Goal: Transaction & Acquisition: Purchase product/service

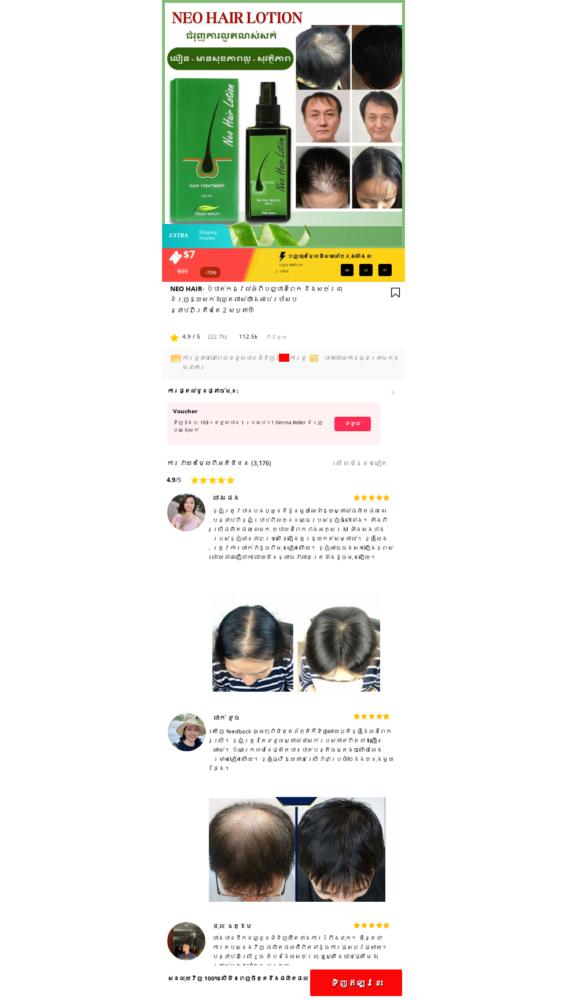
click at [369, 428] on p "ទទួល" at bounding box center [352, 424] width 36 height 14
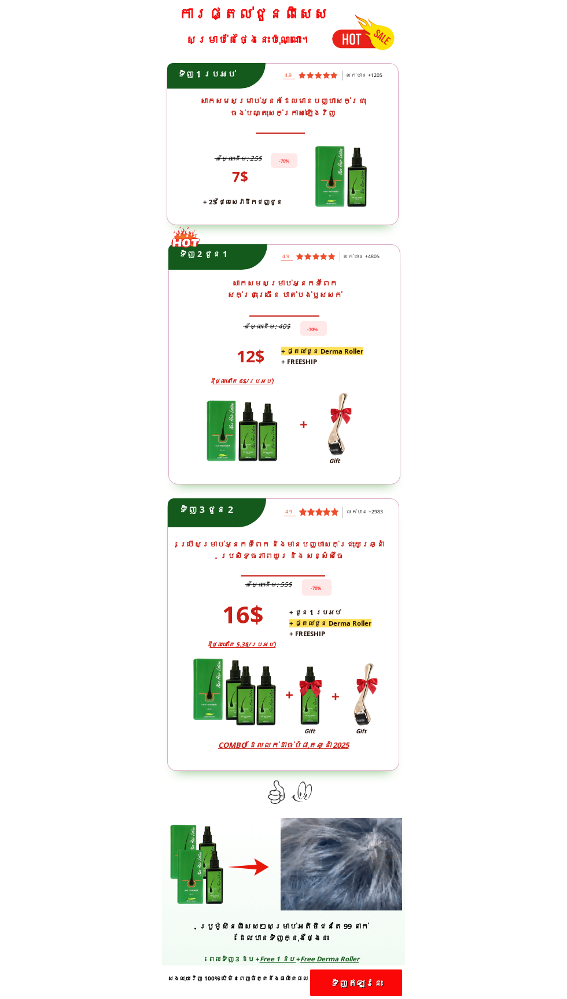
click at [379, 986] on p "ទិញ​ឥឡូវនេះ" at bounding box center [356, 982] width 92 height 27
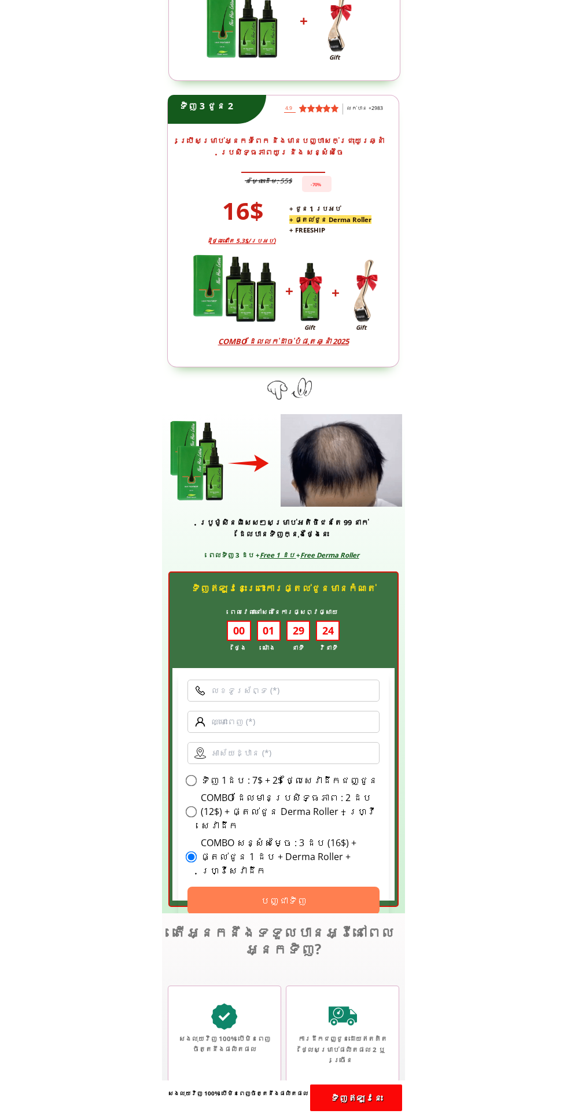
scroll to position [3175, 0]
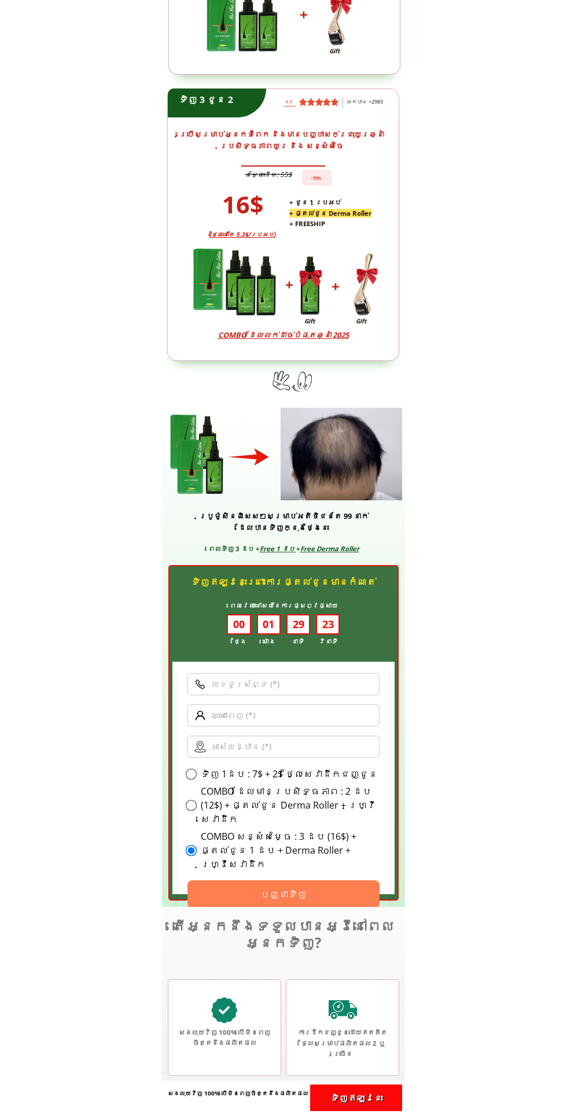
click at [259, 826] on label "COMBO ដែលមានប្រសិទ្ធភាព : 2 ដប (12$) + ផ្តល់ជូន Derma Roller + ហ្វ្រីសេវាដឹក" at bounding box center [290, 805] width 179 height 42
click at [197, 812] on input "COMBO ដែលមានប្រសិទ្ធភាព : 2 ដប (12$) + ផ្តល់ជូន Derma Roller + ហ្វ្រីសេវាដឹក" at bounding box center [192, 806] width 12 height 12
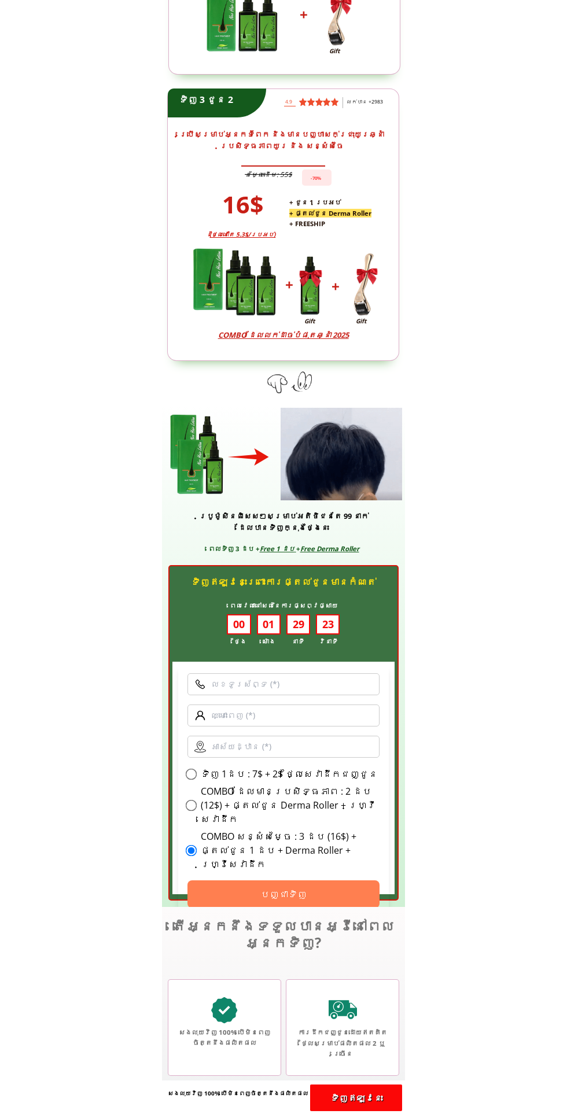
radio input "true"
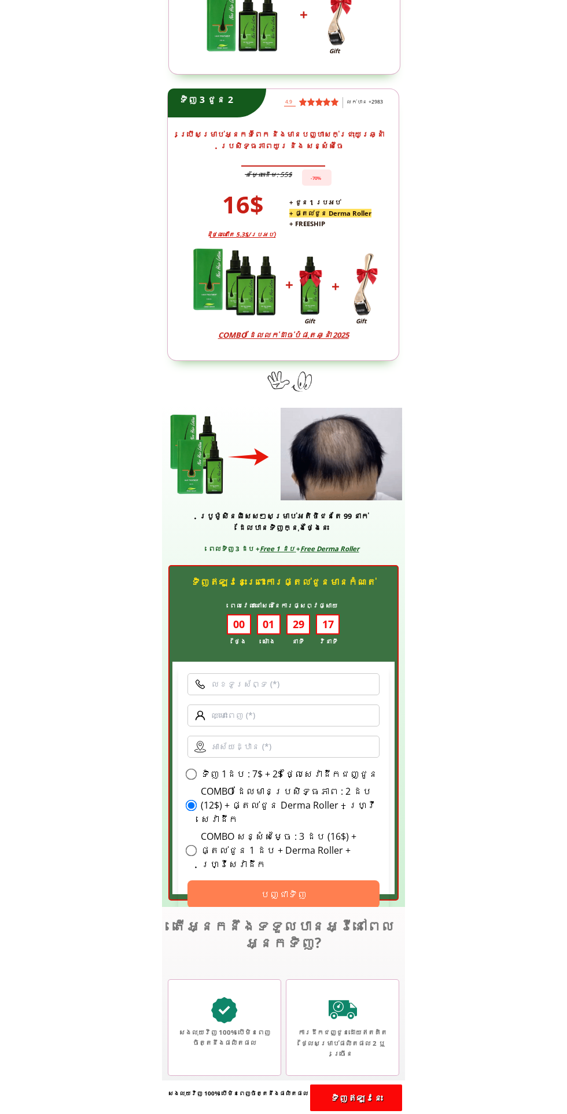
click at [288, 566] on div at bounding box center [283, 733] width 230 height 336
click at [283, 458] on div at bounding box center [342, 454] width 122 height 93
click at [285, 476] on div at bounding box center [342, 454] width 122 height 93
click at [244, 465] on div at bounding box center [248, 457] width 44 height 64
click at [270, 456] on div at bounding box center [248, 457] width 44 height 64
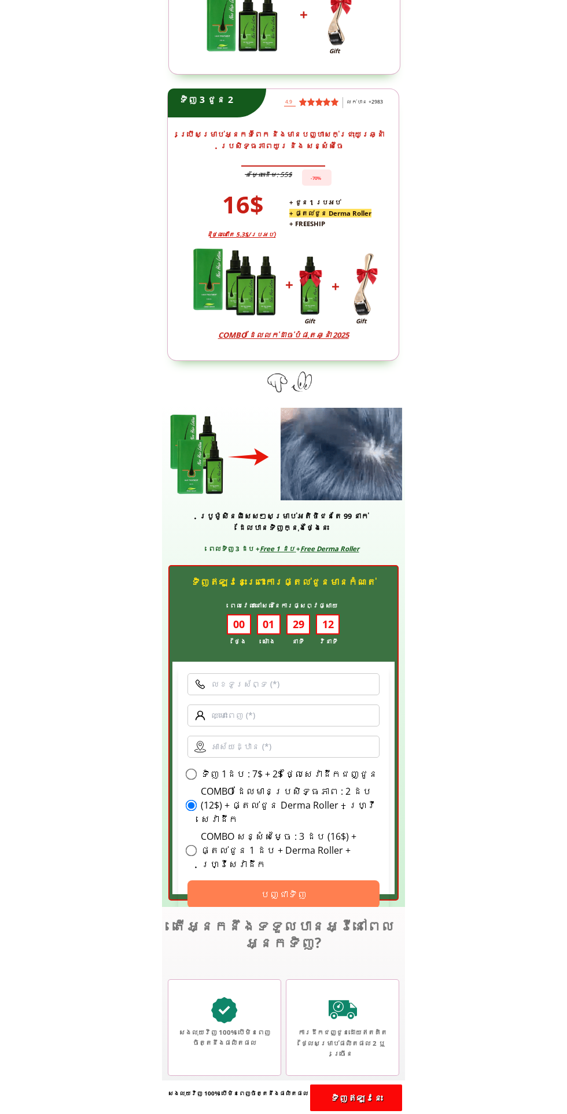
click at [316, 349] on div at bounding box center [283, 225] width 232 height 272
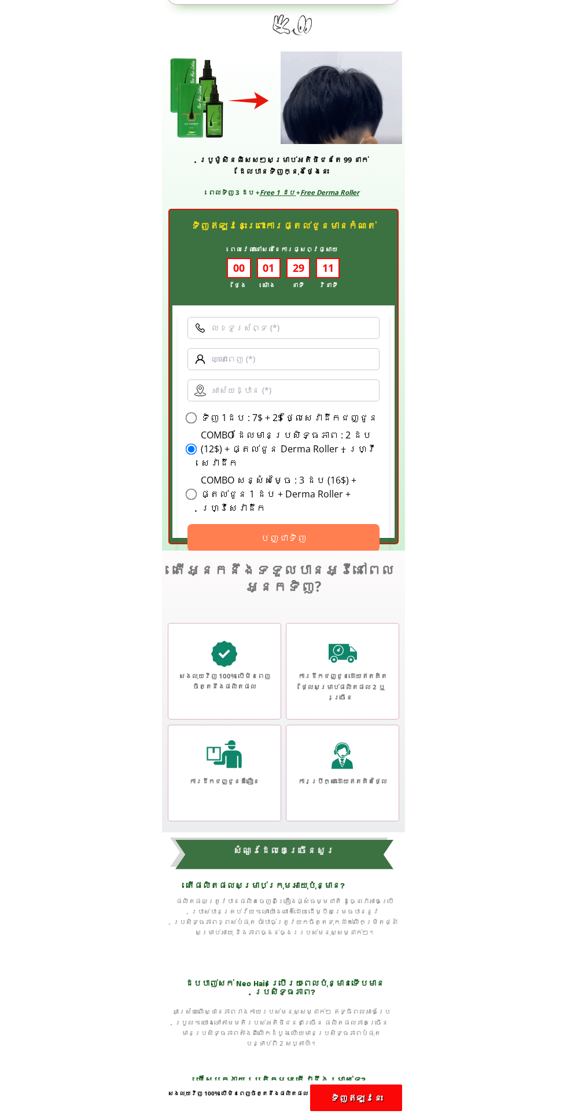
scroll to position [3580, 0]
